Goal: Task Accomplishment & Management: Manage account settings

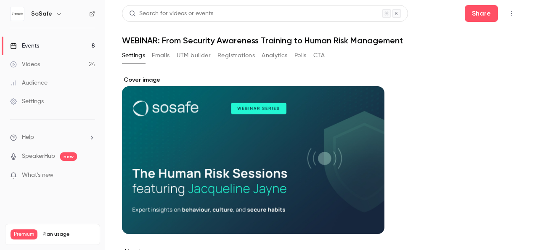
click at [508, 14] on icon "button" at bounding box center [511, 14] width 7 height 6
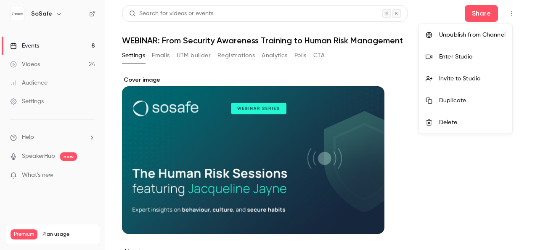
click at [458, 189] on div at bounding box center [267, 125] width 535 height 250
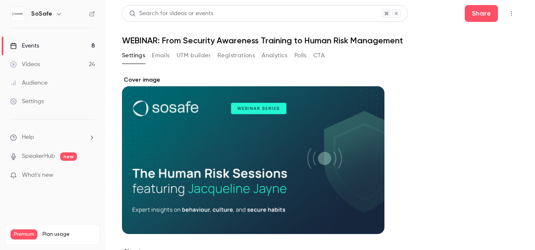
click at [160, 54] on button "Emails" at bounding box center [161, 55] width 18 height 13
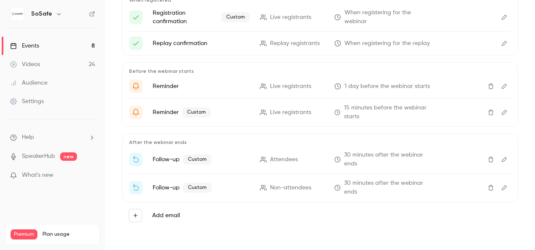
scroll to position [66, 0]
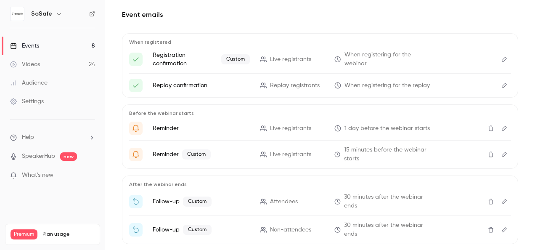
click at [401, 126] on span "1 day before the webinar starts" at bounding box center [386, 128] width 85 height 9
click at [501, 126] on icon "Edit" at bounding box center [504, 128] width 7 height 6
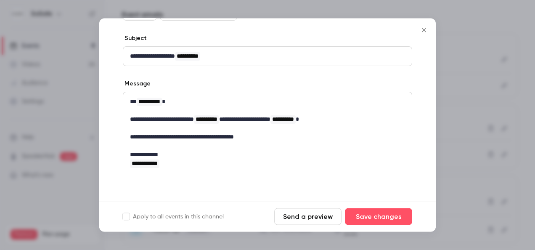
scroll to position [84, 0]
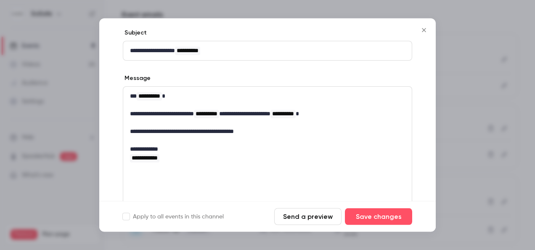
click at [313, 215] on button "Send a preview" at bounding box center [307, 216] width 67 height 17
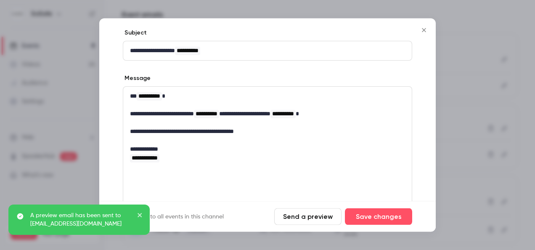
click at [140, 213] on icon "close" at bounding box center [140, 214] width 6 height 7
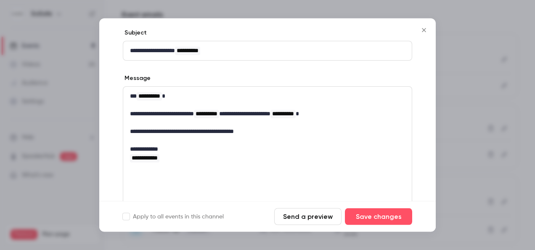
click at [423, 29] on icon "Close" at bounding box center [424, 30] width 4 height 4
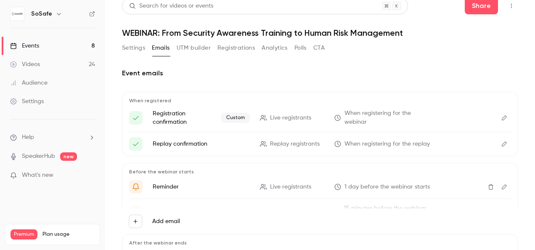
scroll to position [0, 0]
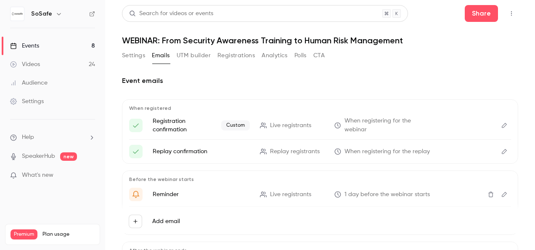
click at [133, 55] on button "Settings" at bounding box center [133, 55] width 23 height 13
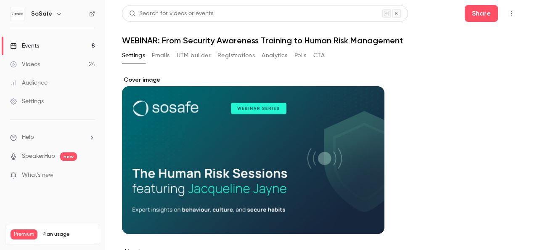
click at [508, 12] on icon "button" at bounding box center [511, 14] width 7 height 6
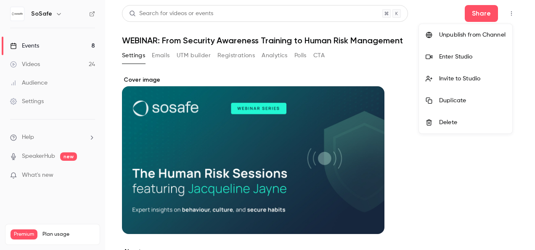
click at [408, 54] on div at bounding box center [267, 125] width 535 height 250
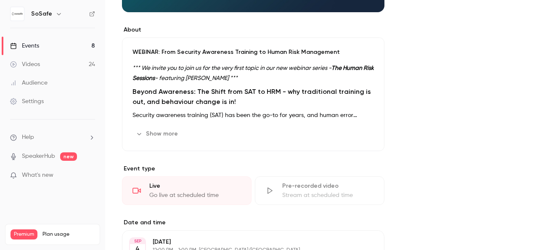
scroll to position [252, 0]
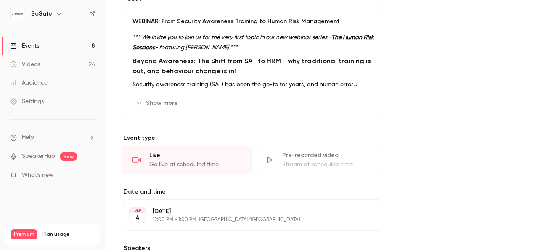
click at [165, 102] on button "Show more" at bounding box center [157, 102] width 50 height 13
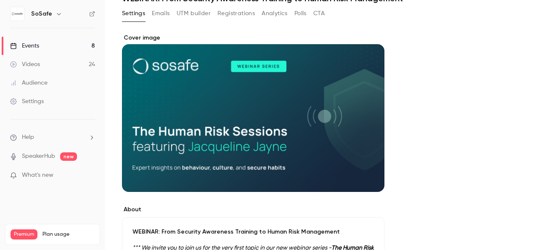
scroll to position [0, 0]
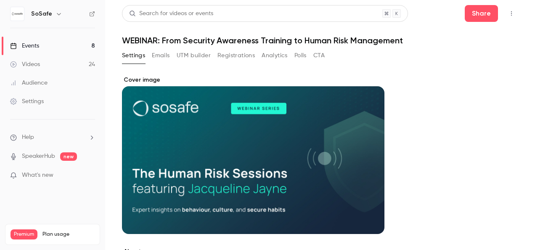
click at [232, 58] on button "Registrations" at bounding box center [235, 55] width 37 height 13
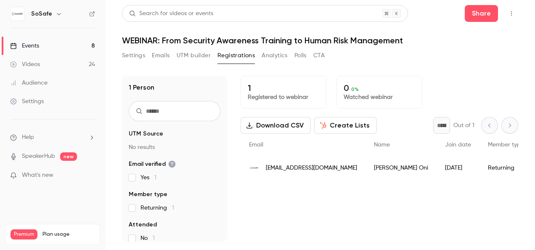
click at [345, 124] on button "Create Lists" at bounding box center [345, 125] width 63 height 17
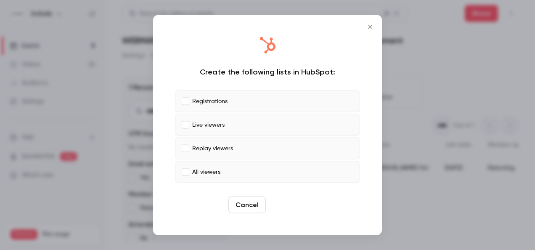
click at [290, 205] on button "Create" at bounding box center [288, 204] width 38 height 17
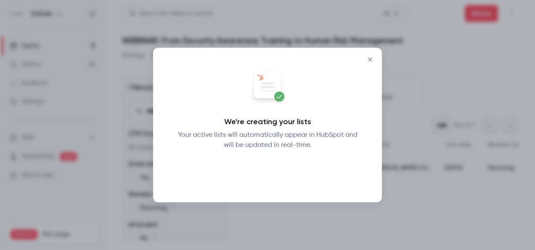
click at [270, 171] on button "Okay" at bounding box center [267, 171] width 31 height 17
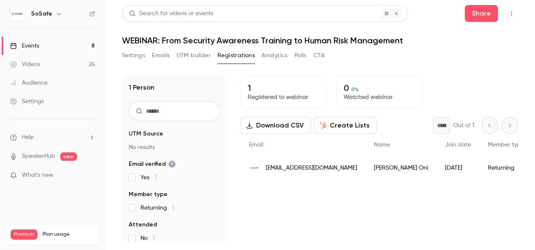
click at [343, 125] on button "Create Lists" at bounding box center [345, 125] width 63 height 17
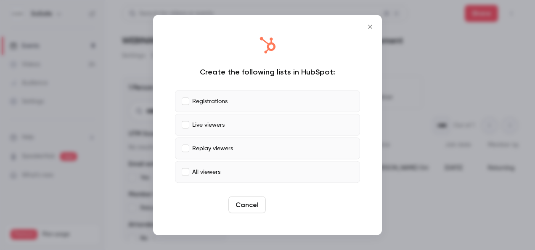
click at [286, 203] on button "Create" at bounding box center [288, 204] width 38 height 17
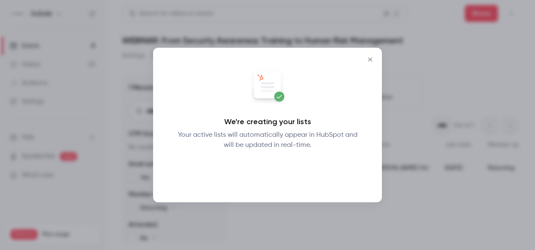
click at [261, 170] on button "Okay" at bounding box center [267, 171] width 31 height 17
